Goal: Navigation & Orientation: Find specific page/section

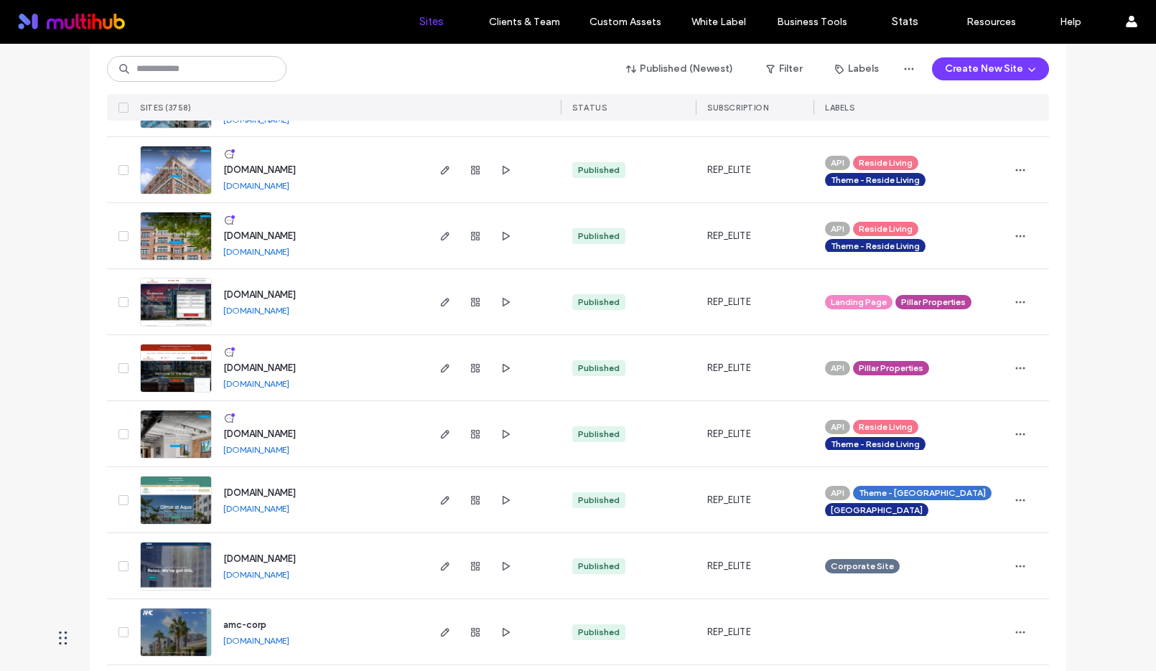
scroll to position [725, 0]
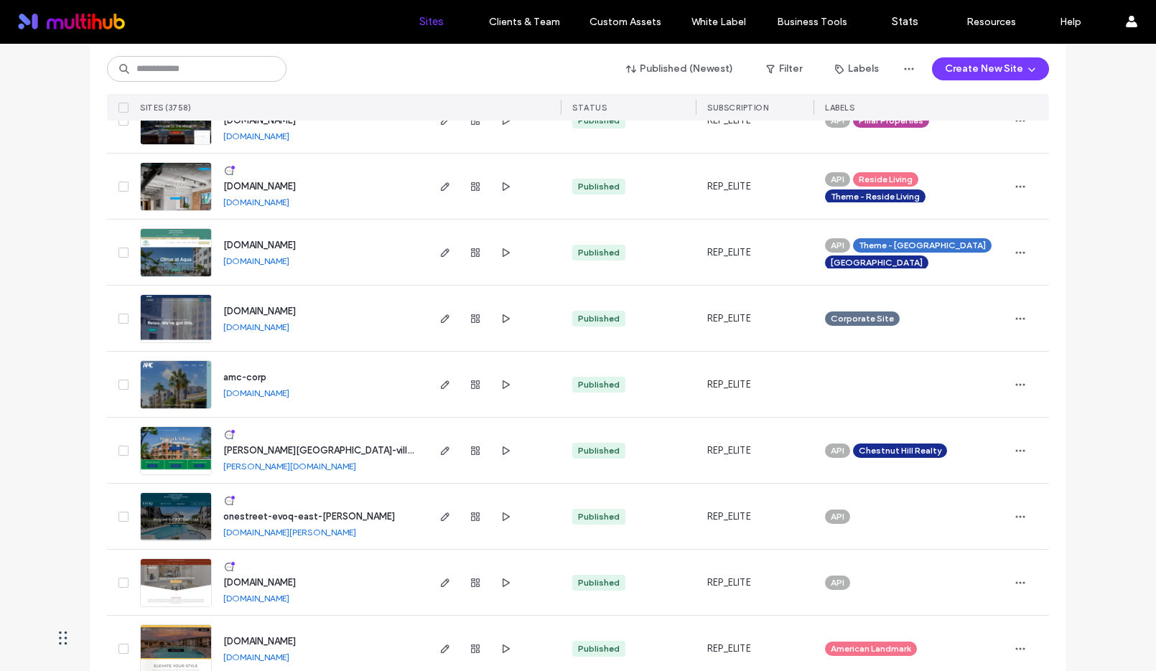
click at [289, 397] on link "[DOMAIN_NAME]" at bounding box center [256, 393] width 66 height 11
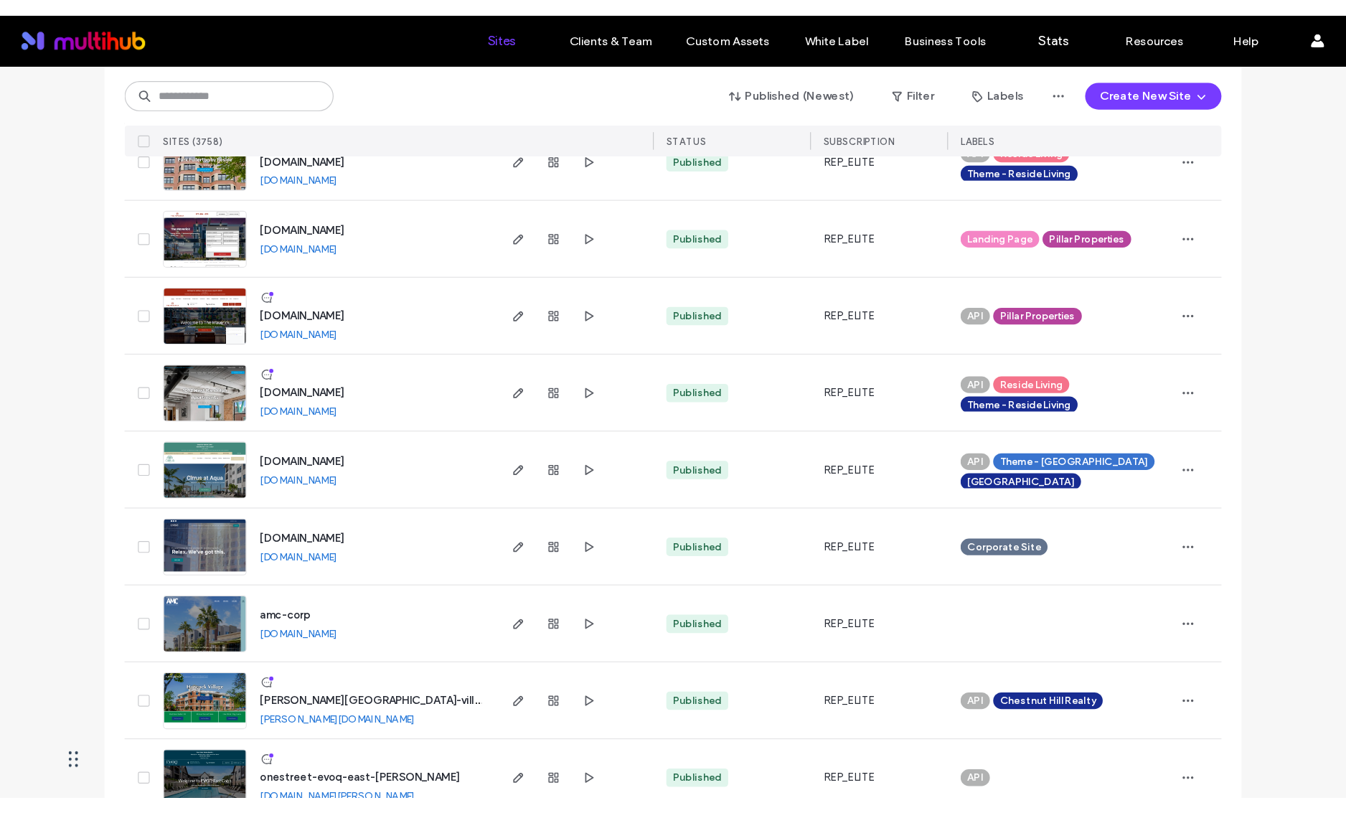
scroll to position [0, 0]
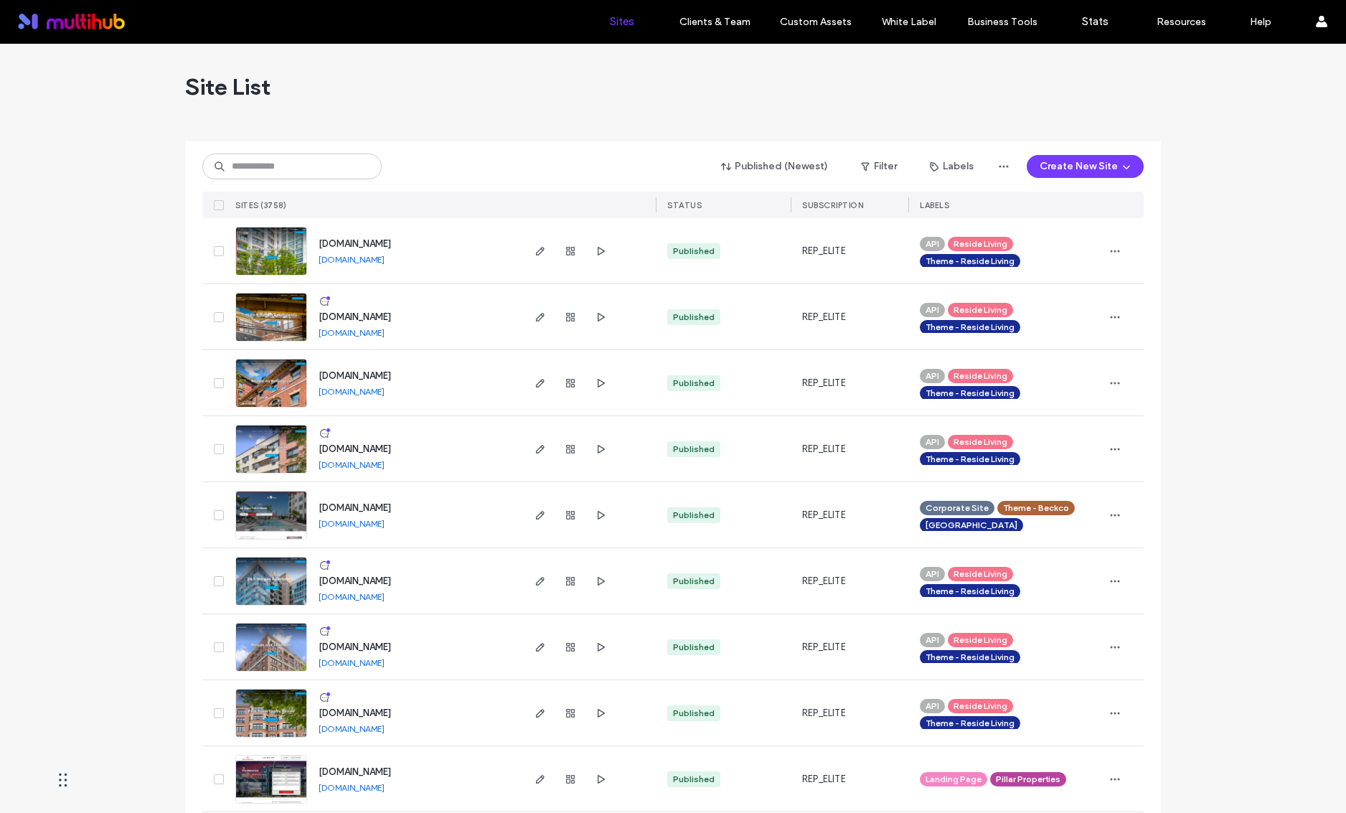
click at [362, 521] on link "[DOMAIN_NAME]" at bounding box center [352, 523] width 66 height 11
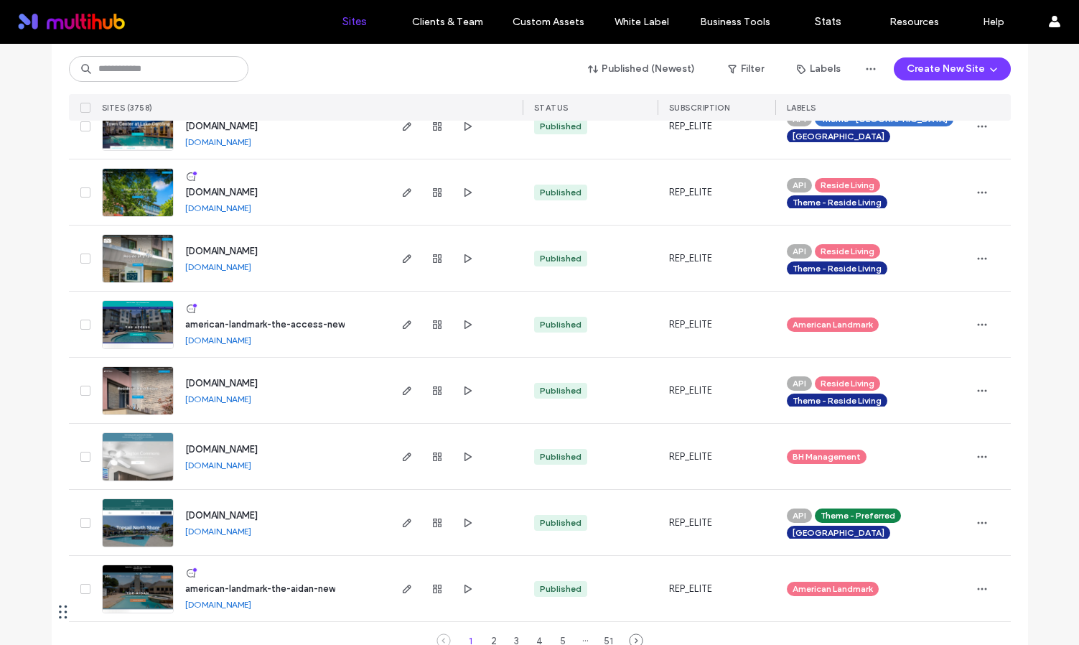
scroll to position [4578, 0]
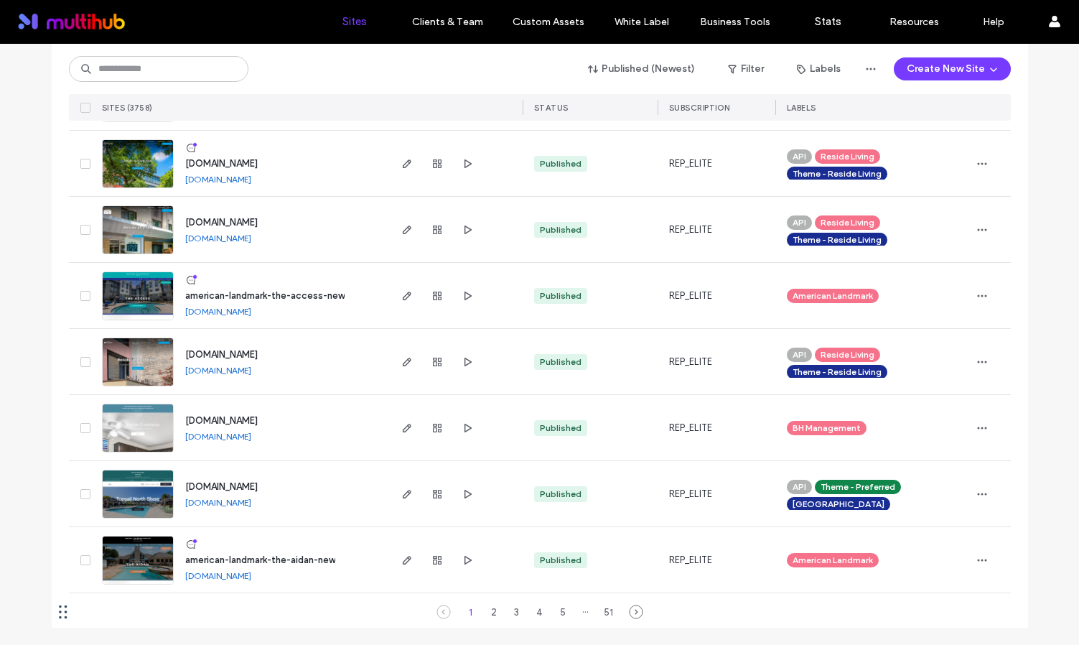
click at [474, 605] on div "1 2 3 4 5 ··· 51" at bounding box center [540, 611] width 178 height 17
click at [479, 605] on div "1 2 3 4 5 ··· 51" at bounding box center [540, 611] width 178 height 17
click at [485, 605] on div "2" at bounding box center [493, 611] width 17 height 17
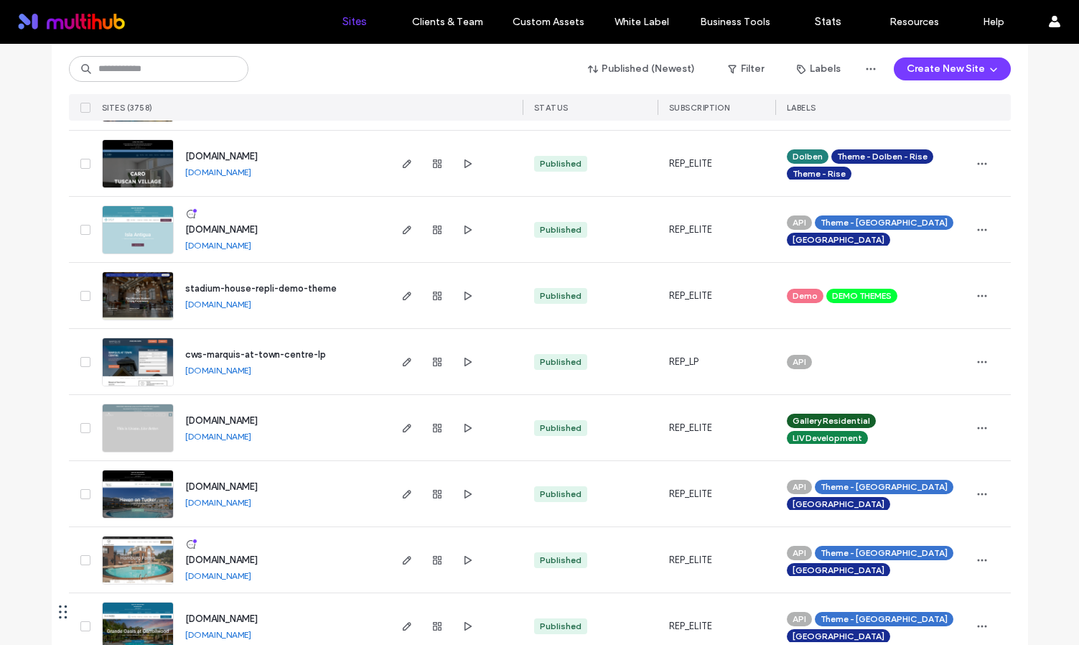
scroll to position [4225, 0]
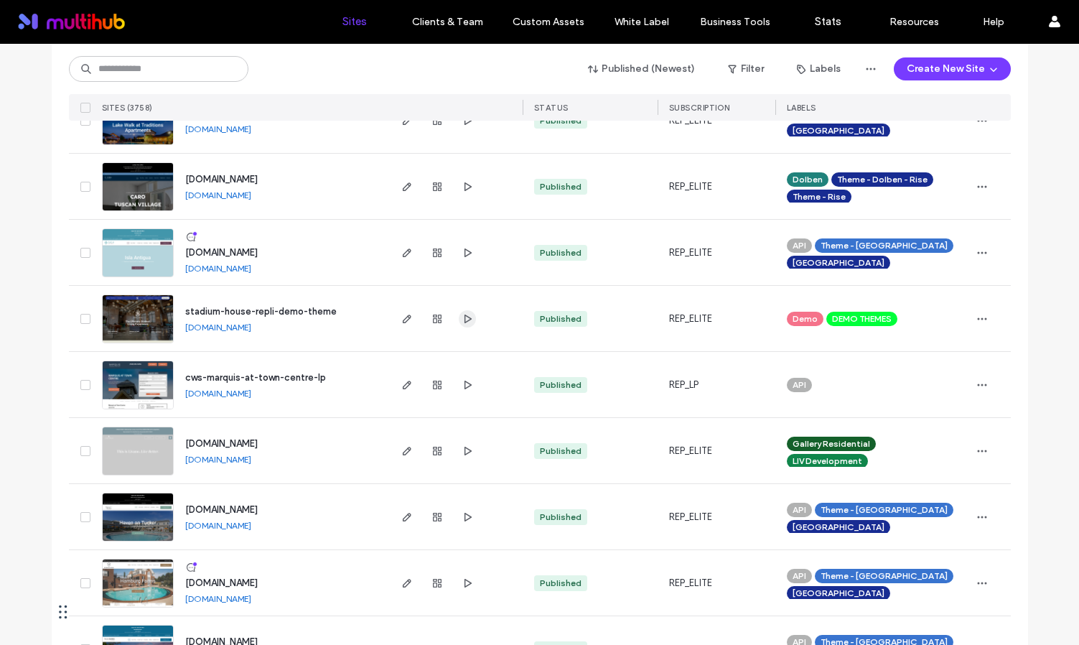
click at [464, 315] on use "button" at bounding box center [467, 318] width 7 height 9
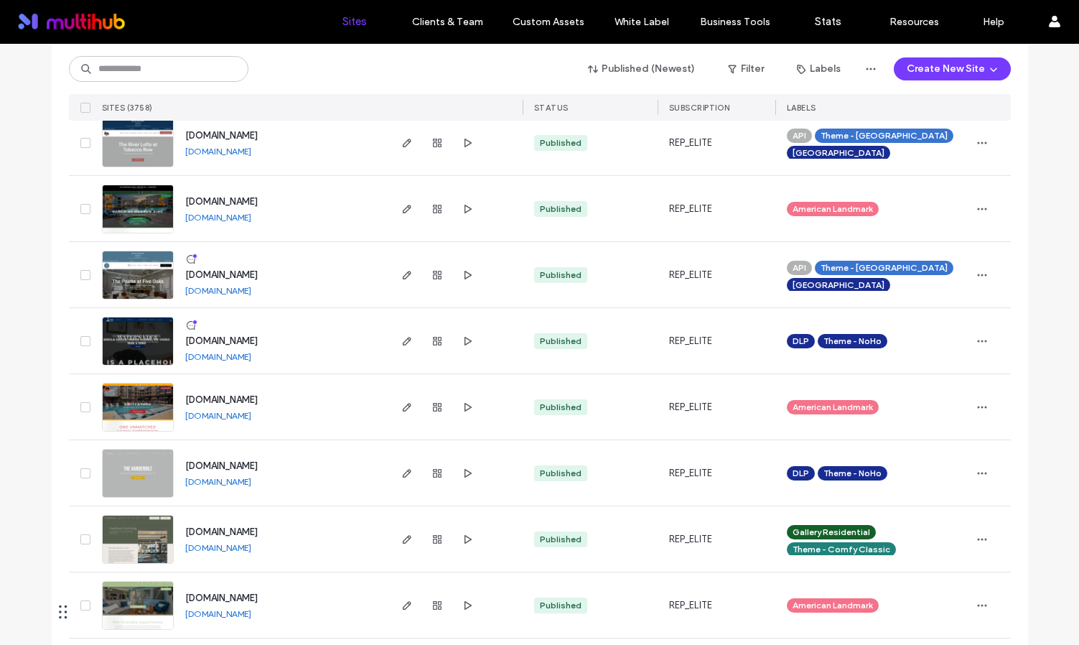
scroll to position [0, 0]
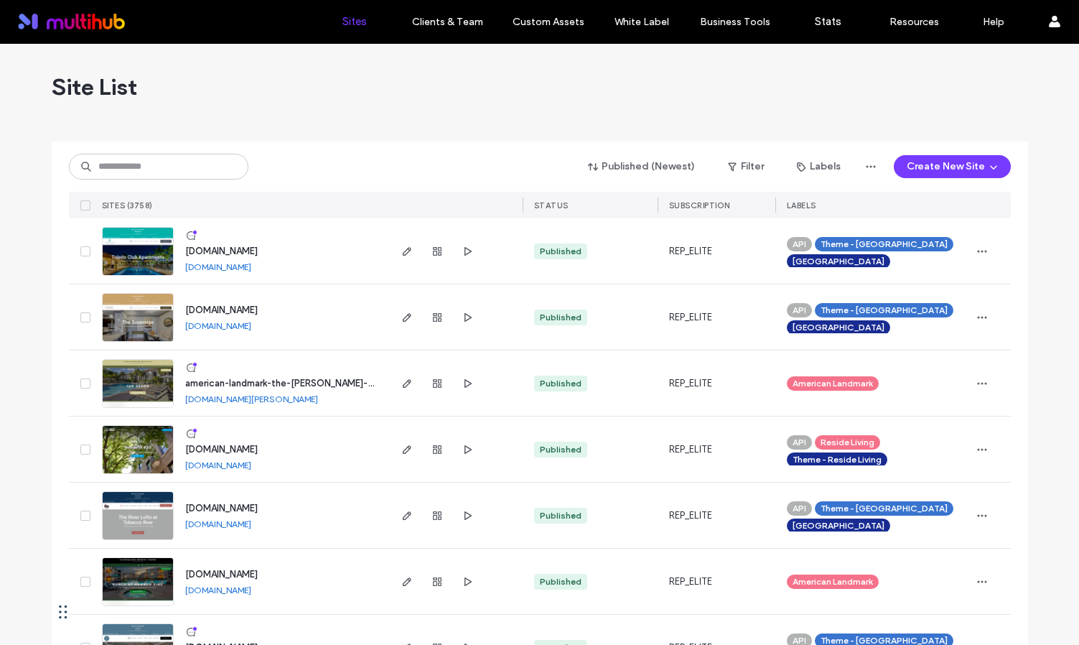
click at [234, 103] on div "Site List" at bounding box center [540, 87] width 976 height 86
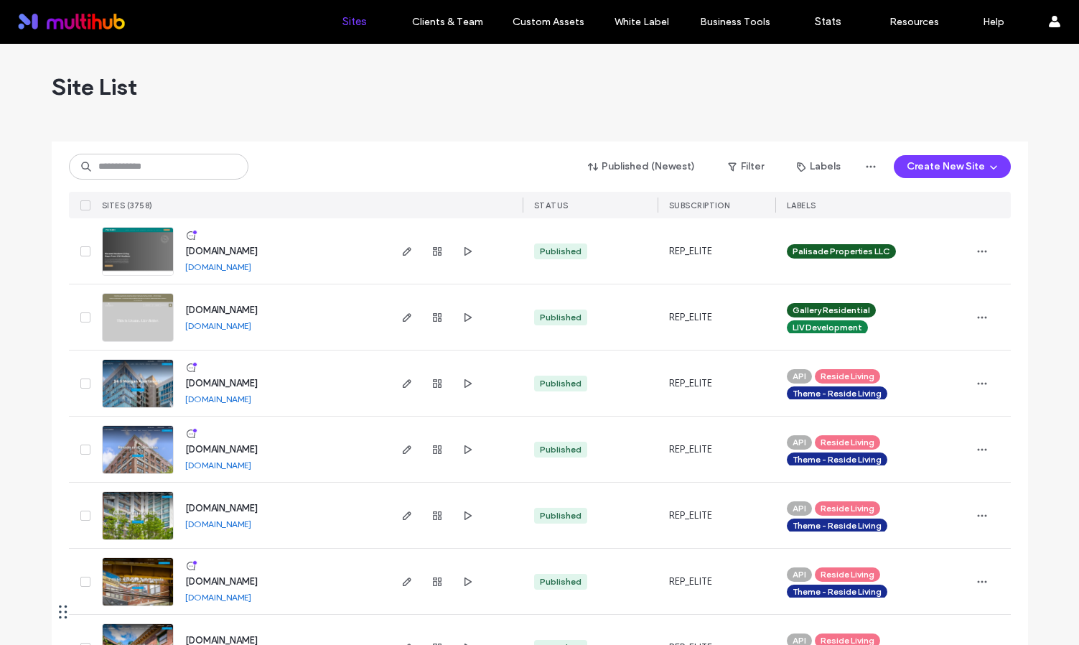
click at [226, 265] on link "[DOMAIN_NAME]" at bounding box center [218, 266] width 66 height 11
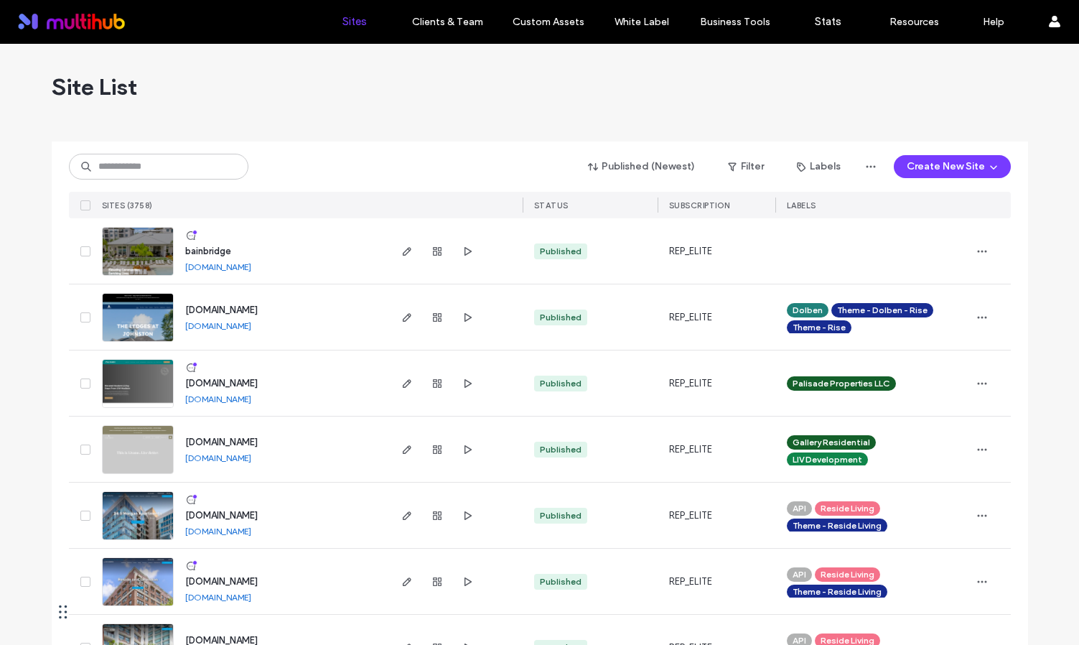
click at [251, 264] on link "[DOMAIN_NAME]" at bounding box center [218, 266] width 66 height 11
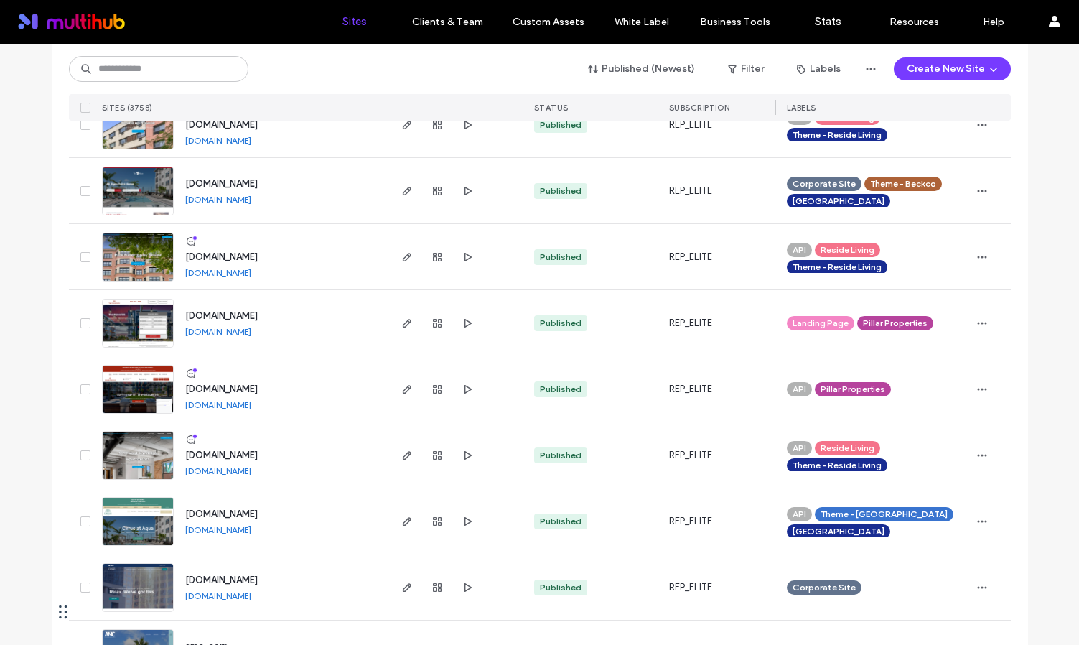
scroll to position [721, 0]
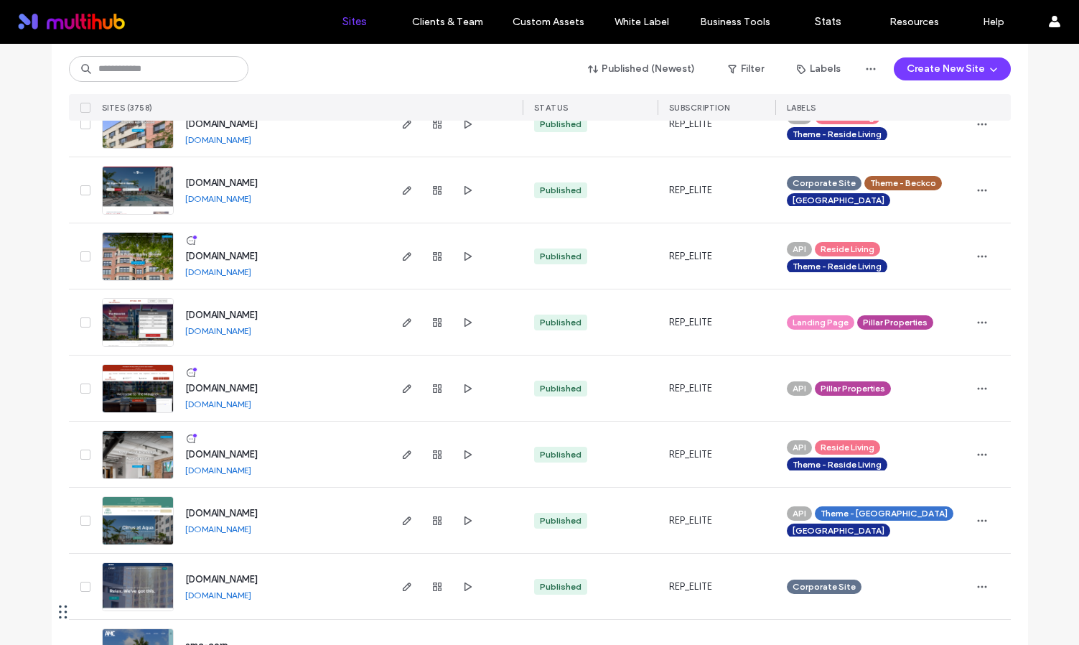
click at [249, 195] on link "[DOMAIN_NAME]" at bounding box center [218, 198] width 66 height 11
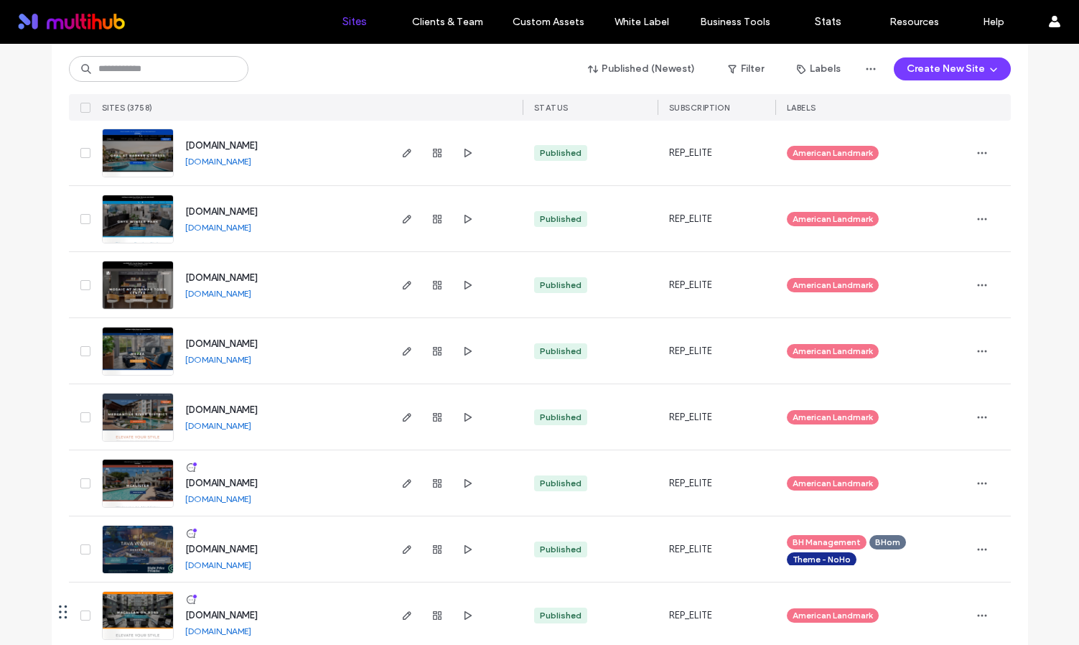
scroll to position [1621, 0]
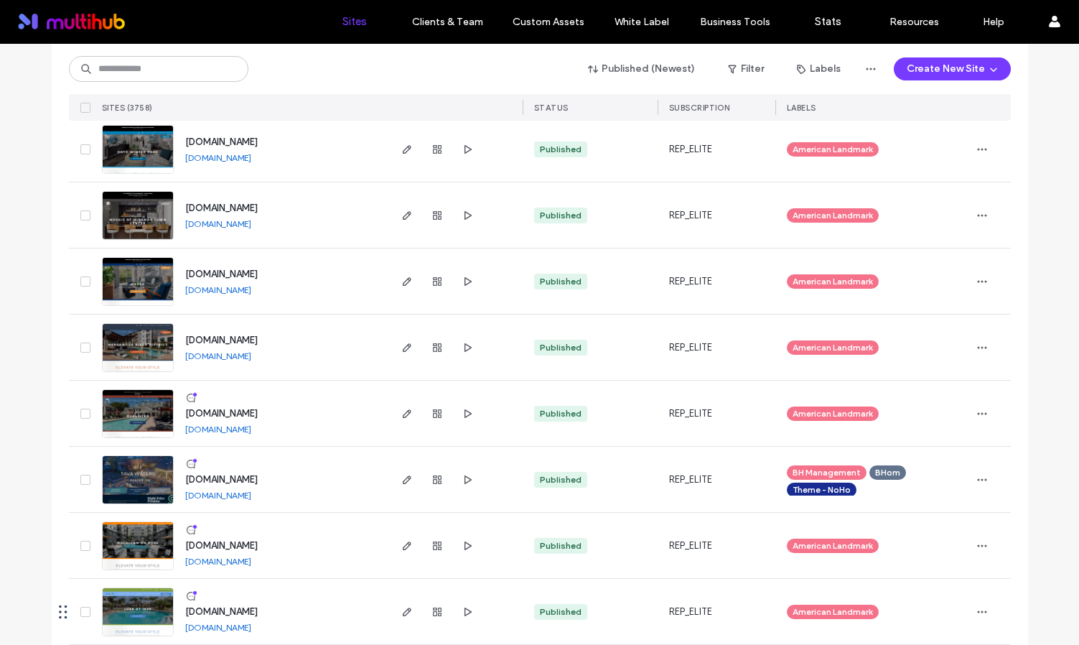
click at [251, 425] on link "[DOMAIN_NAME]" at bounding box center [218, 428] width 66 height 11
click at [228, 294] on div "[DOMAIN_NAME]" at bounding box center [218, 289] width 66 height 11
click at [230, 292] on link "[DOMAIN_NAME]" at bounding box center [218, 289] width 66 height 11
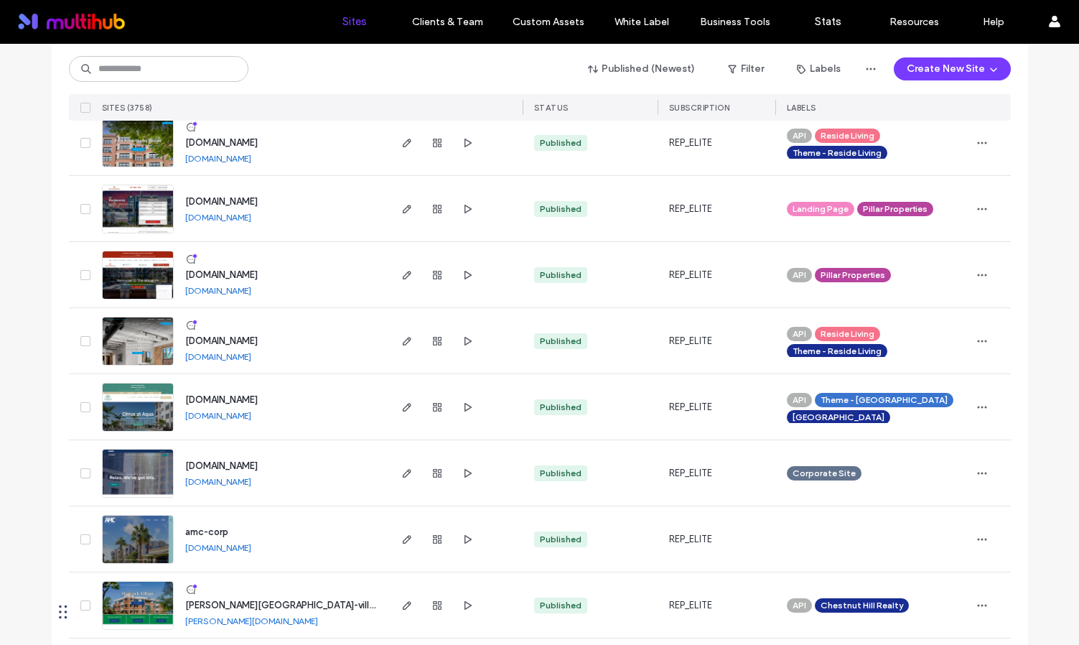
scroll to position [849, 0]
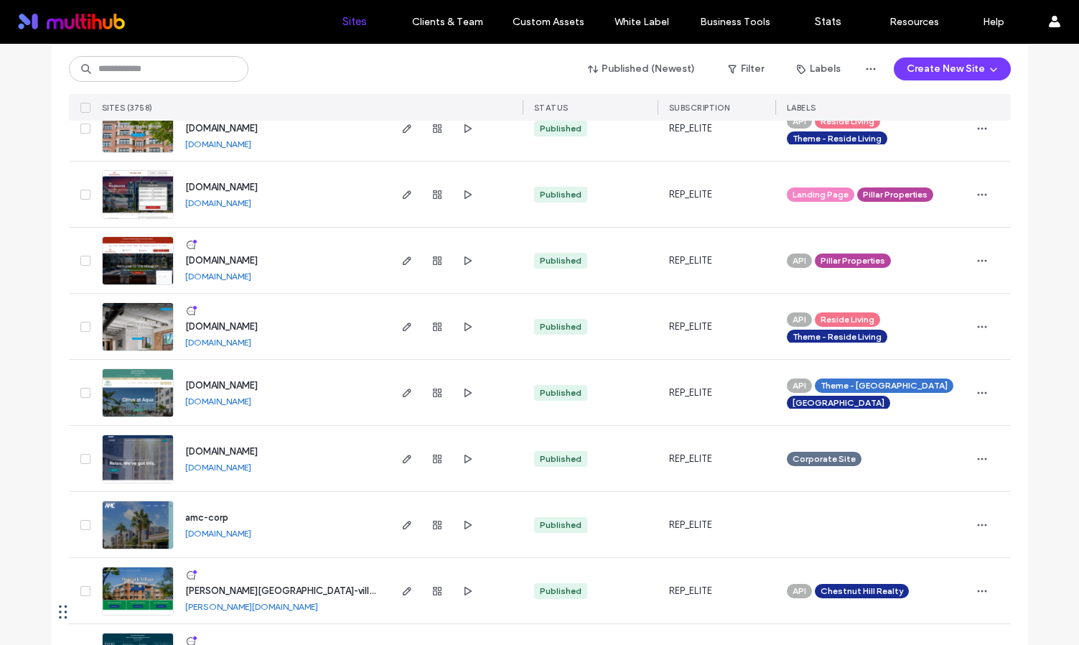
click at [240, 535] on link "[DOMAIN_NAME]" at bounding box center [218, 533] width 66 height 11
